Goal: Transaction & Acquisition: Book appointment/travel/reservation

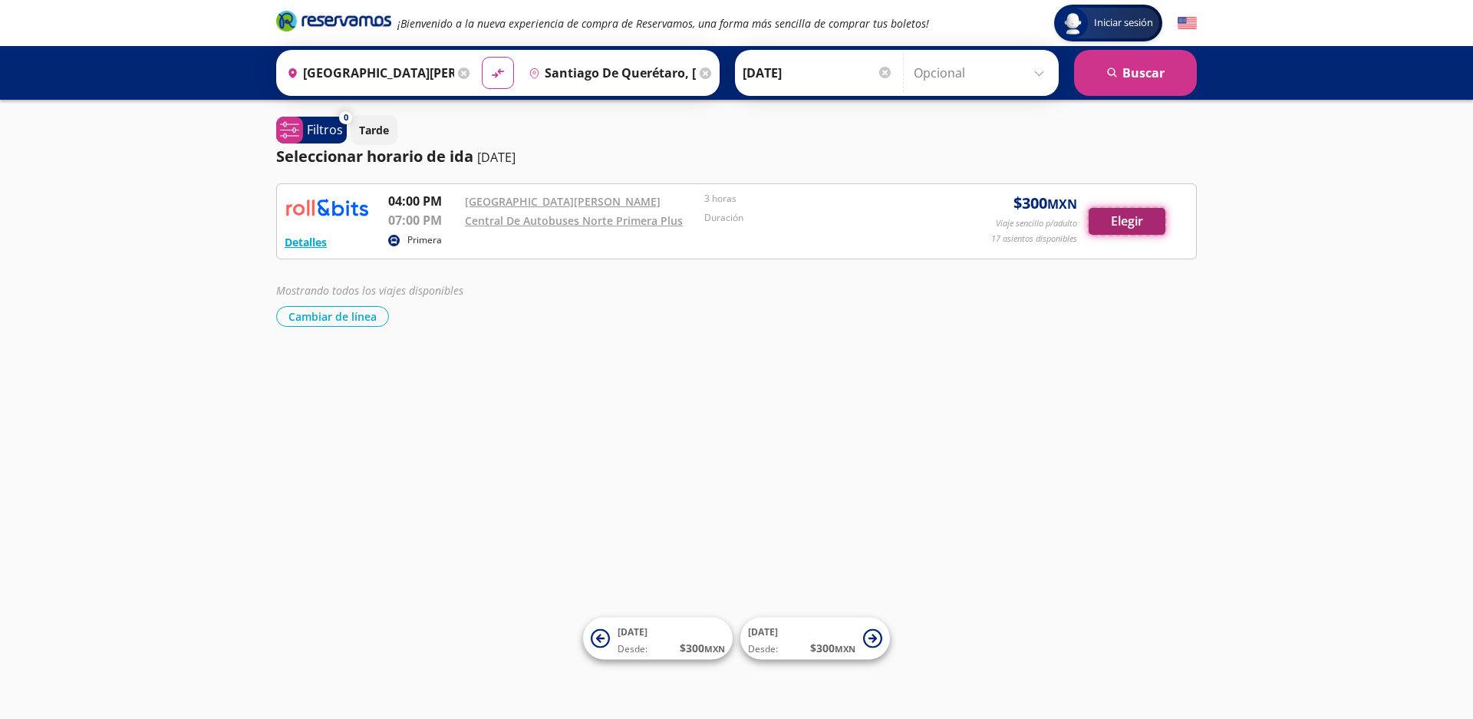
click at [1117, 223] on button "Elegir" at bounding box center [1126, 221] width 77 height 27
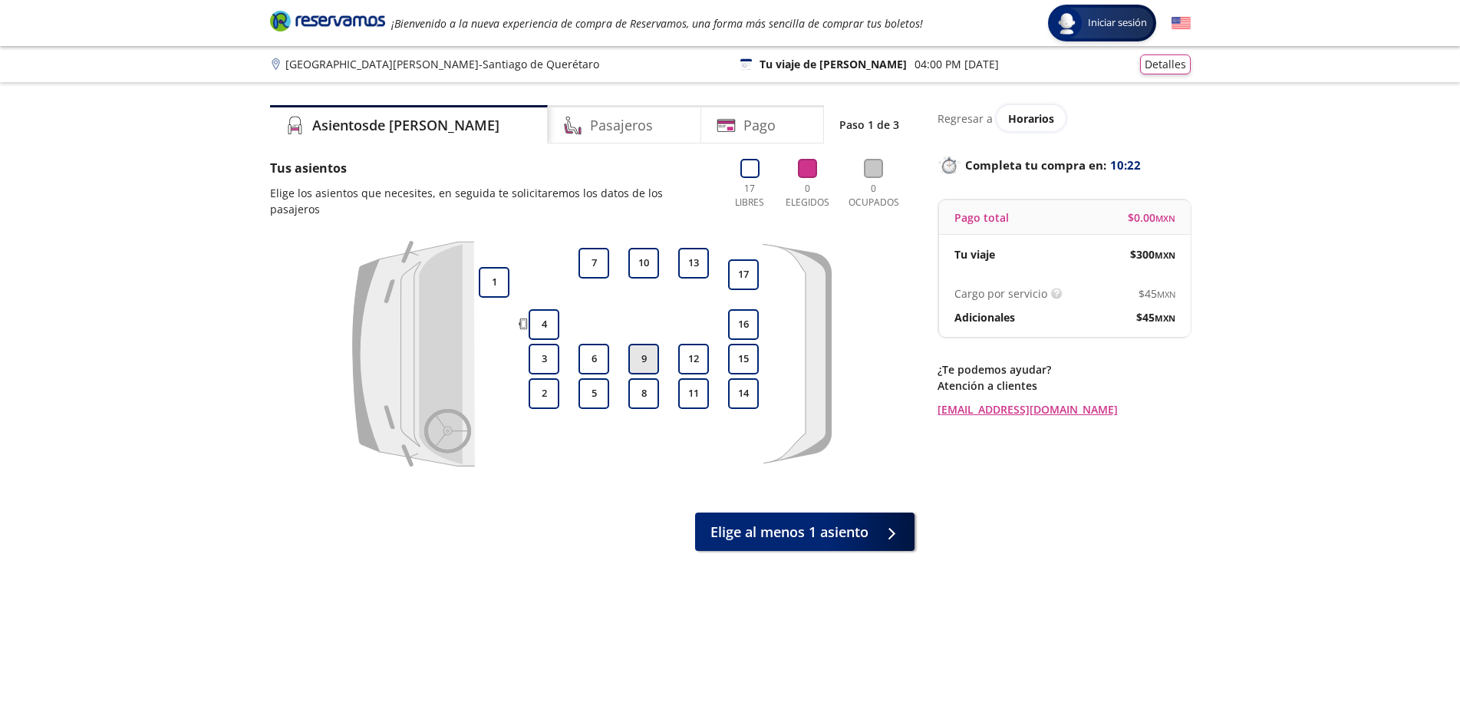
click at [652, 360] on button "9" at bounding box center [643, 359] width 31 height 31
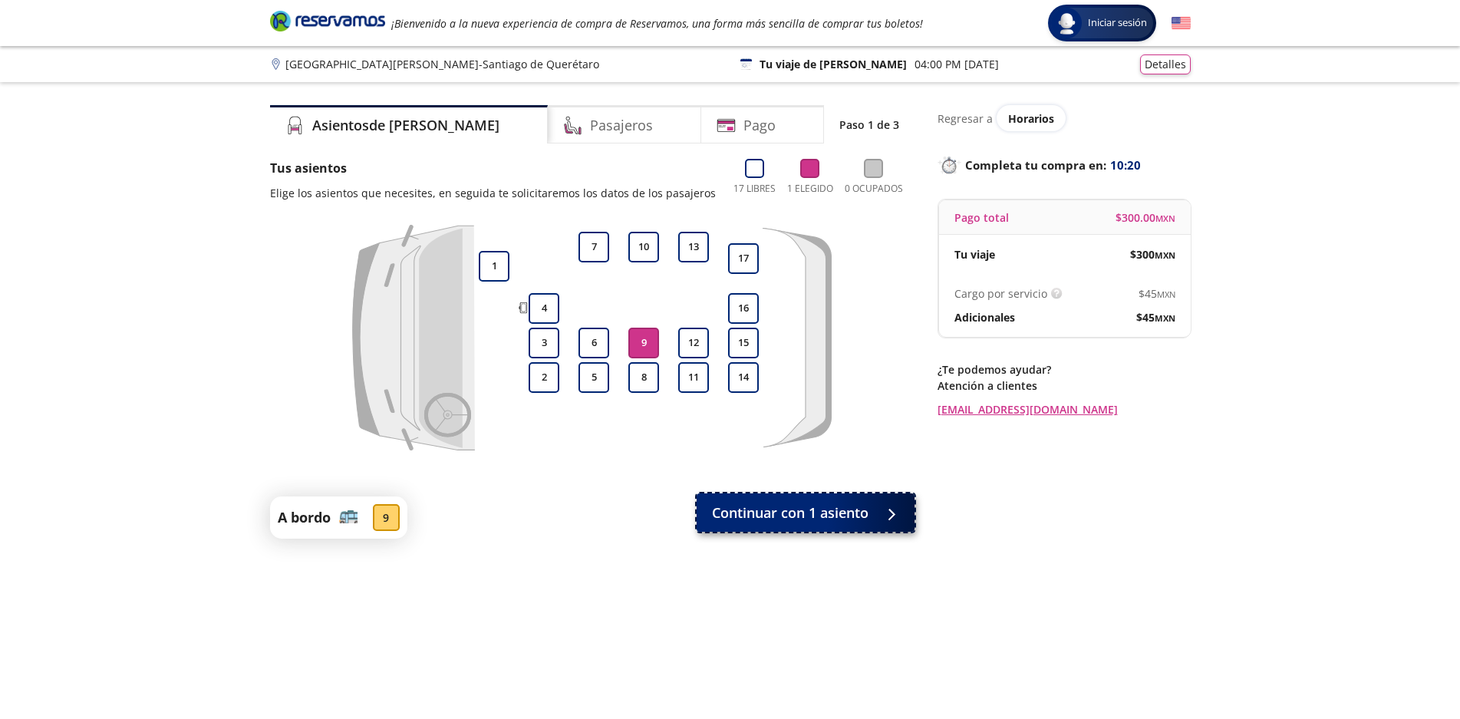
click at [763, 510] on span "Continuar con 1 asiento" at bounding box center [790, 512] width 156 height 21
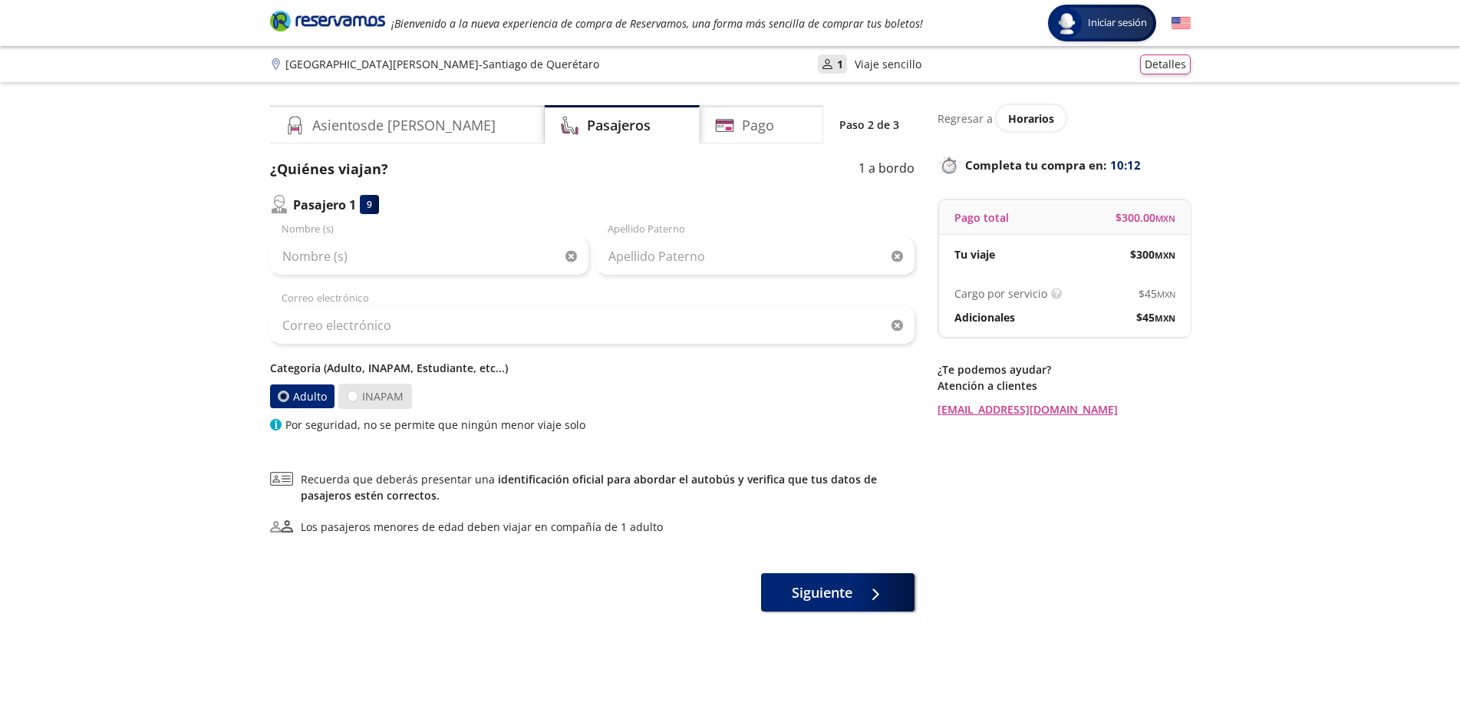
click at [362, 396] on label "INAPAM" at bounding box center [375, 396] width 74 height 25
click at [357, 396] on input "INAPAM" at bounding box center [352, 396] width 10 height 10
radio input "true"
radio input "false"
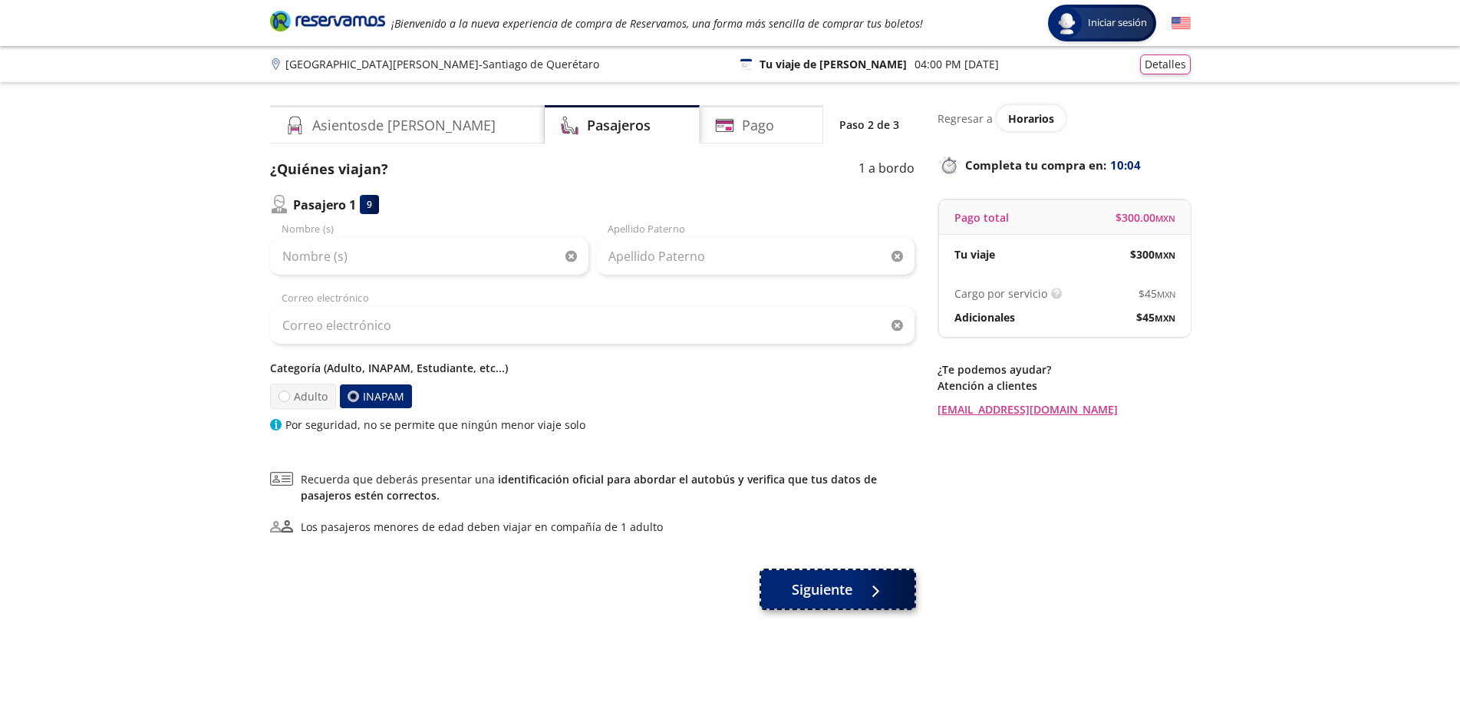
click at [828, 599] on span "Siguiente" at bounding box center [822, 589] width 61 height 21
